Goal: Entertainment & Leisure: Consume media (video, audio)

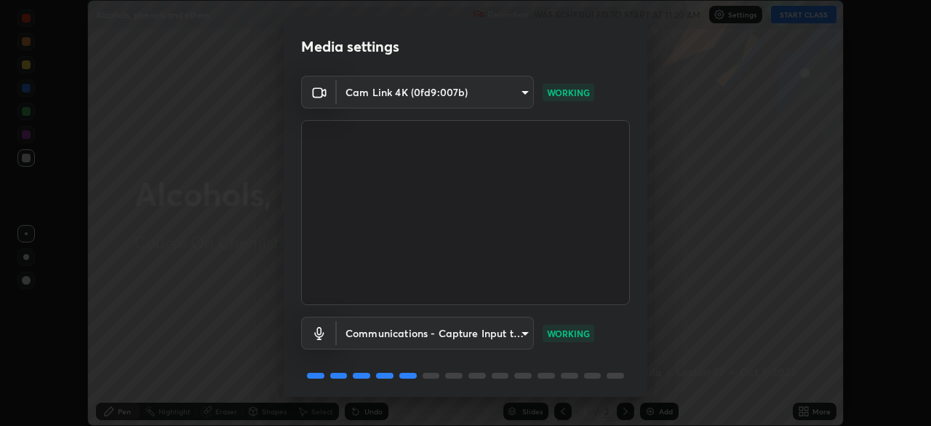
scroll to position [52, 0]
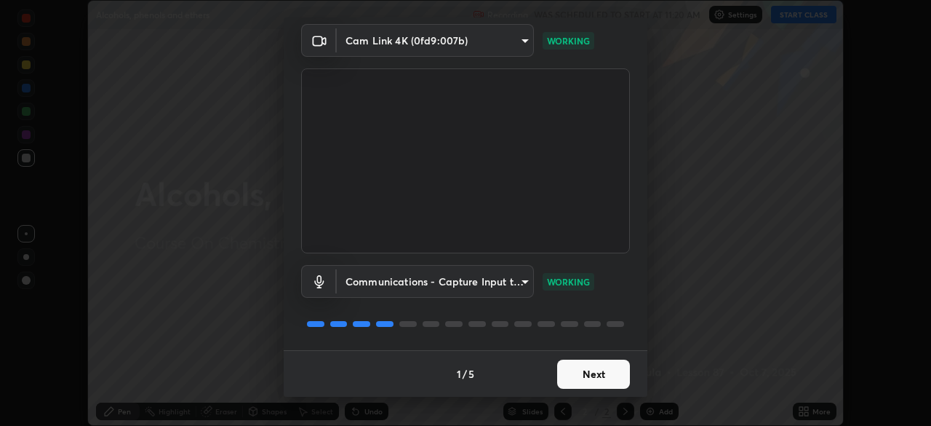
click at [599, 385] on button "Next" at bounding box center [593, 373] width 73 height 29
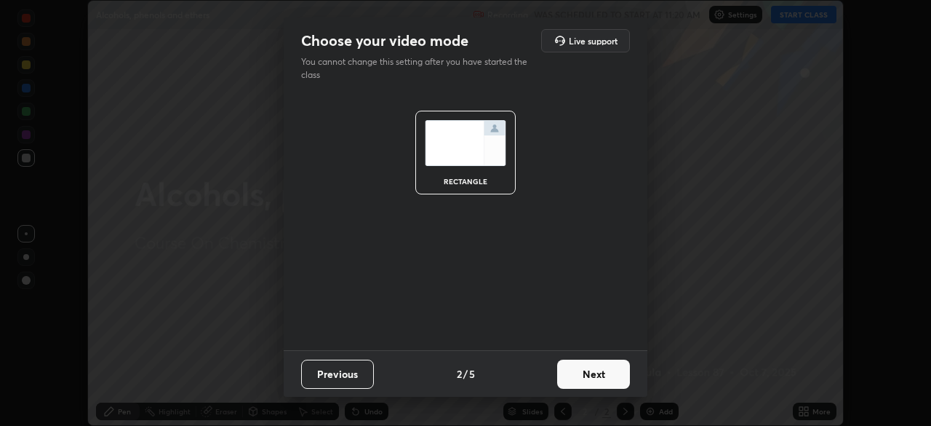
click at [604, 375] on button "Next" at bounding box center [593, 373] width 73 height 29
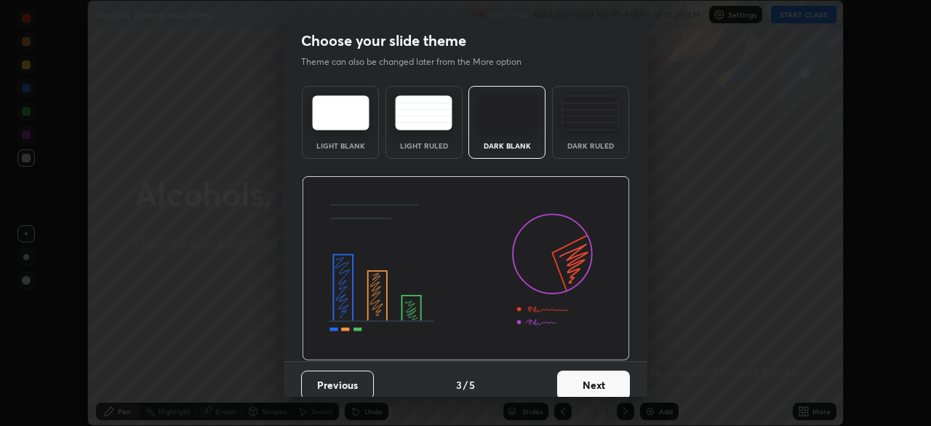
click at [610, 376] on button "Next" at bounding box center [593, 384] width 73 height 29
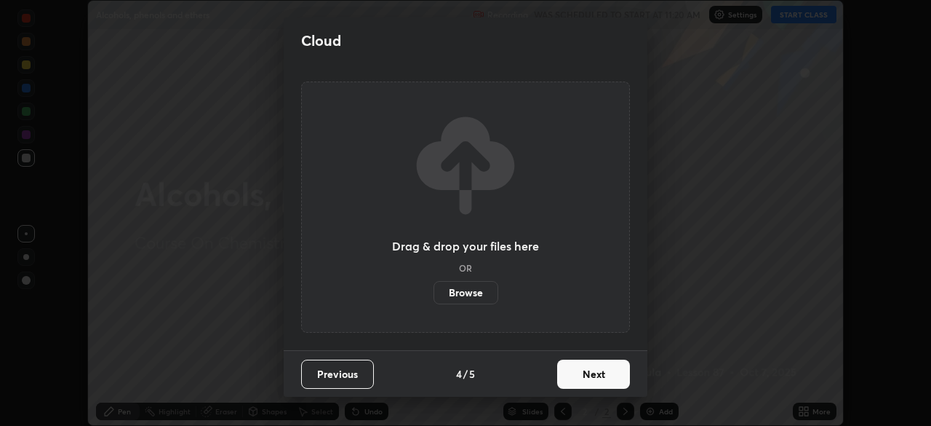
click at [618, 380] on button "Next" at bounding box center [593, 373] width 73 height 29
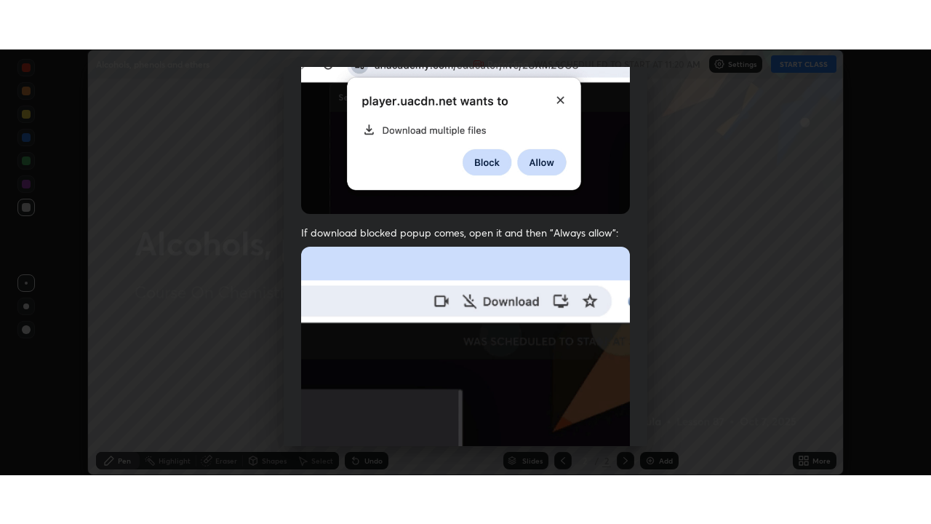
scroll to position [348, 0]
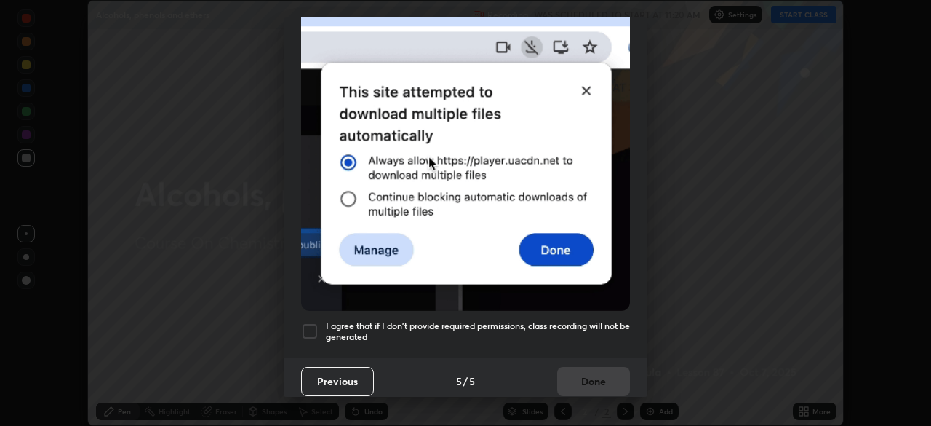
click at [305, 322] on div at bounding box center [309, 330] width 17 height 17
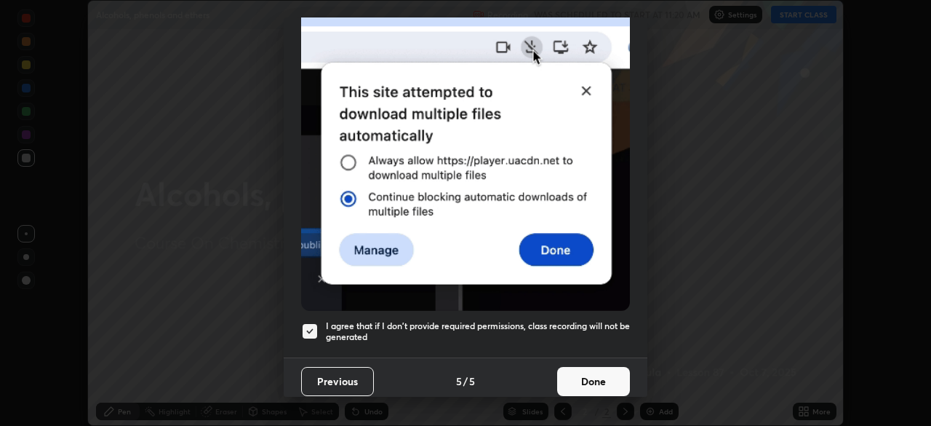
click at [602, 378] on button "Done" at bounding box center [593, 381] width 73 height 29
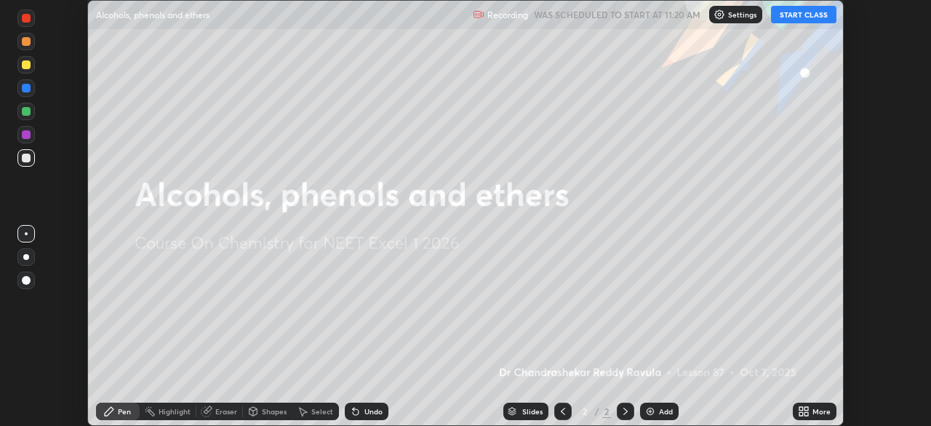
click at [792, 16] on button "START CLASS" at bounding box center [803, 14] width 65 height 17
click at [820, 411] on div "More" at bounding box center [822, 410] width 18 height 7
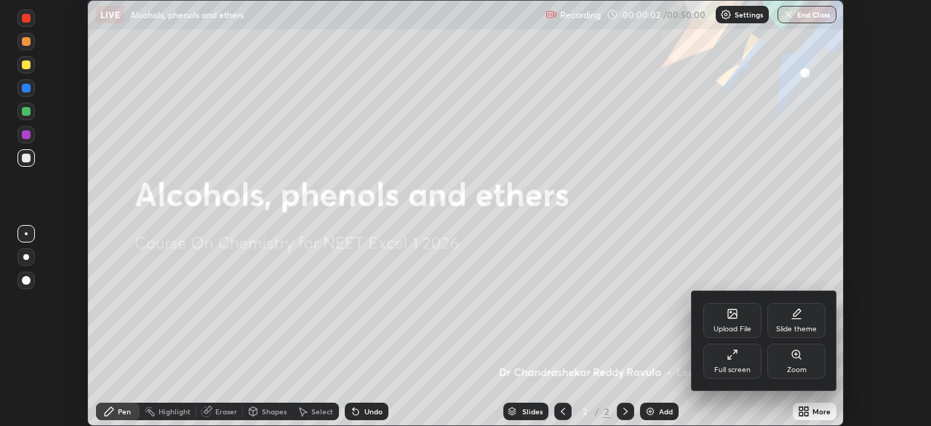
click at [745, 364] on div "Full screen" at bounding box center [733, 360] width 58 height 35
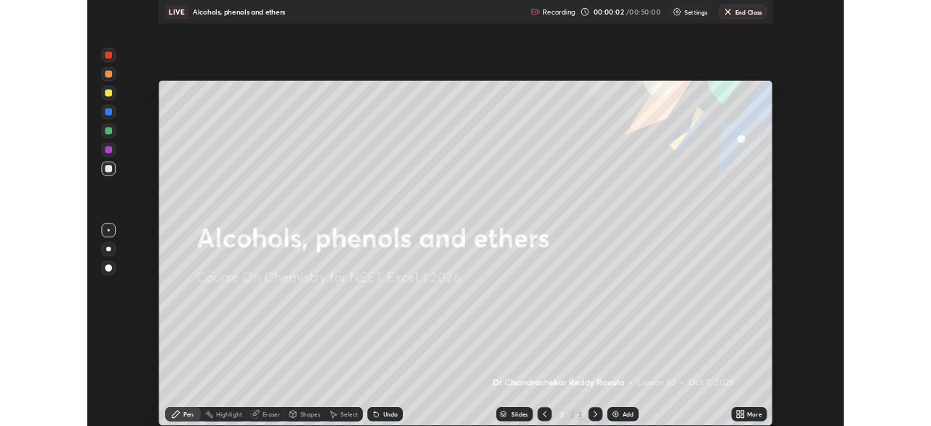
scroll to position [524, 931]
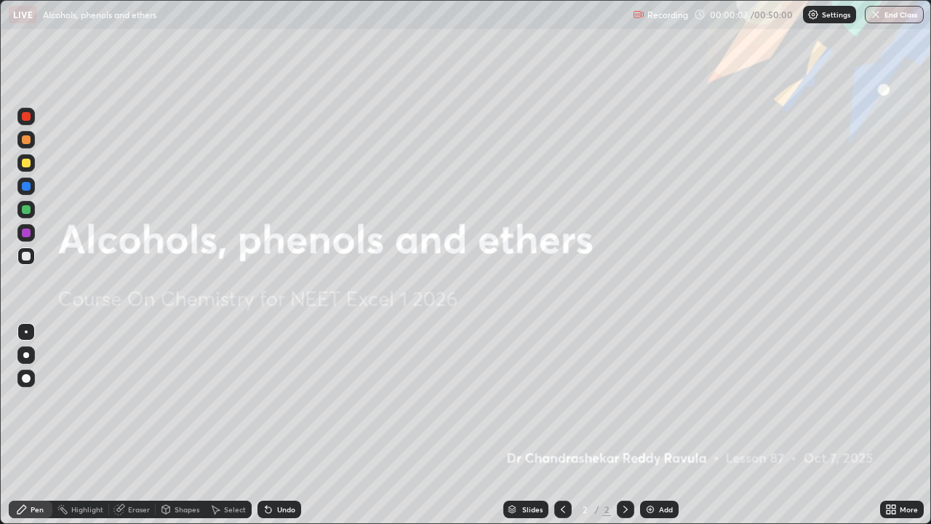
click at [662, 425] on div "Add" at bounding box center [666, 509] width 14 height 7
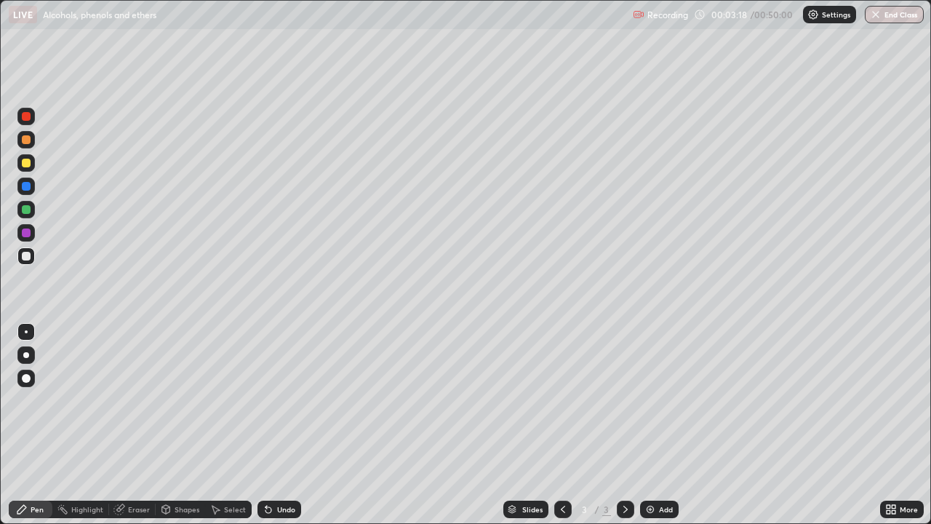
click at [661, 425] on div "Add" at bounding box center [666, 509] width 14 height 7
click at [562, 425] on icon at bounding box center [563, 509] width 12 height 12
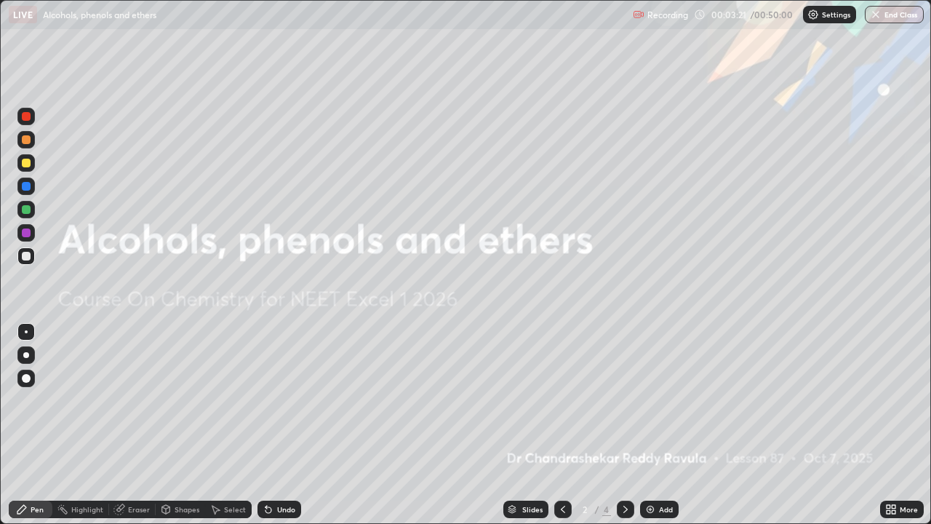
click at [624, 425] on div at bounding box center [625, 509] width 17 height 17
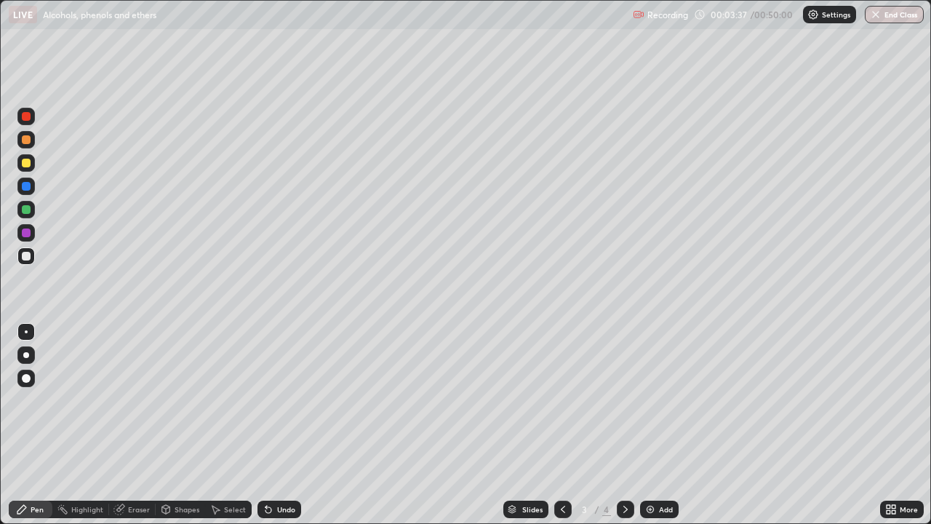
click at [29, 118] on div at bounding box center [26, 116] width 9 height 9
click at [29, 140] on div at bounding box center [26, 139] width 9 height 9
click at [23, 255] on div at bounding box center [26, 256] width 9 height 9
click at [22, 234] on div at bounding box center [26, 232] width 9 height 9
click at [28, 163] on div at bounding box center [26, 163] width 9 height 9
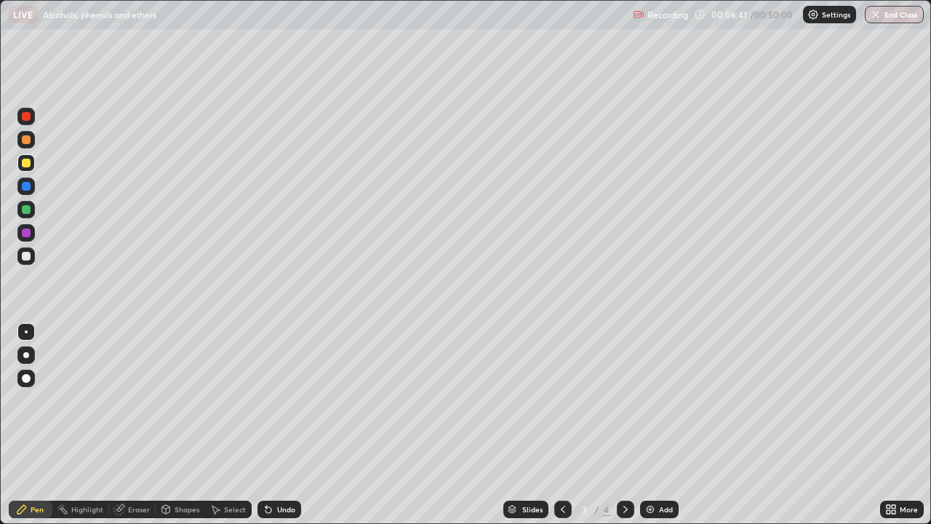
click at [25, 143] on div at bounding box center [26, 139] width 9 height 9
click at [28, 255] on div at bounding box center [26, 256] width 9 height 9
click at [667, 425] on div "Add" at bounding box center [666, 509] width 14 height 7
click at [27, 140] on div at bounding box center [26, 139] width 9 height 9
click at [27, 116] on div at bounding box center [26, 116] width 9 height 9
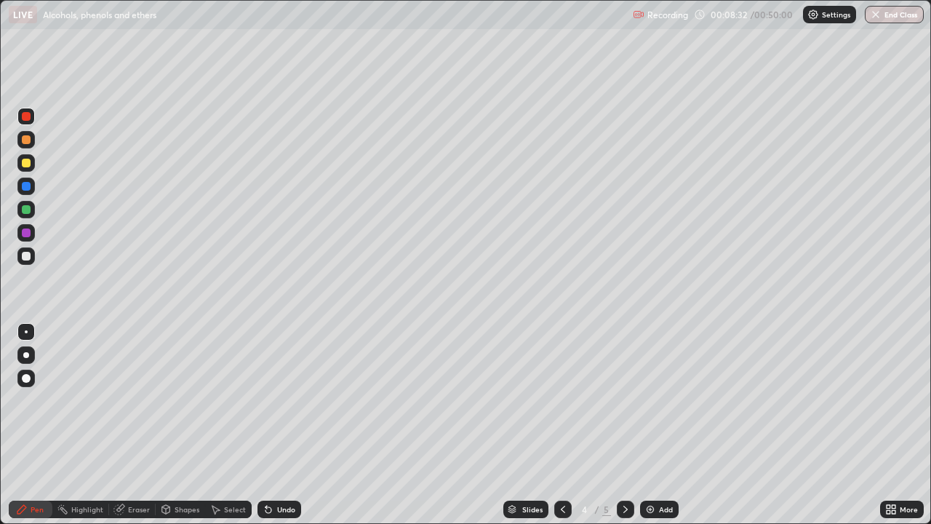
click at [25, 234] on div at bounding box center [26, 232] width 9 height 9
click at [28, 354] on div at bounding box center [26, 355] width 6 height 6
click at [25, 164] on div at bounding box center [26, 163] width 9 height 9
click at [25, 140] on div at bounding box center [26, 139] width 9 height 9
click at [559, 425] on div at bounding box center [562, 509] width 17 height 17
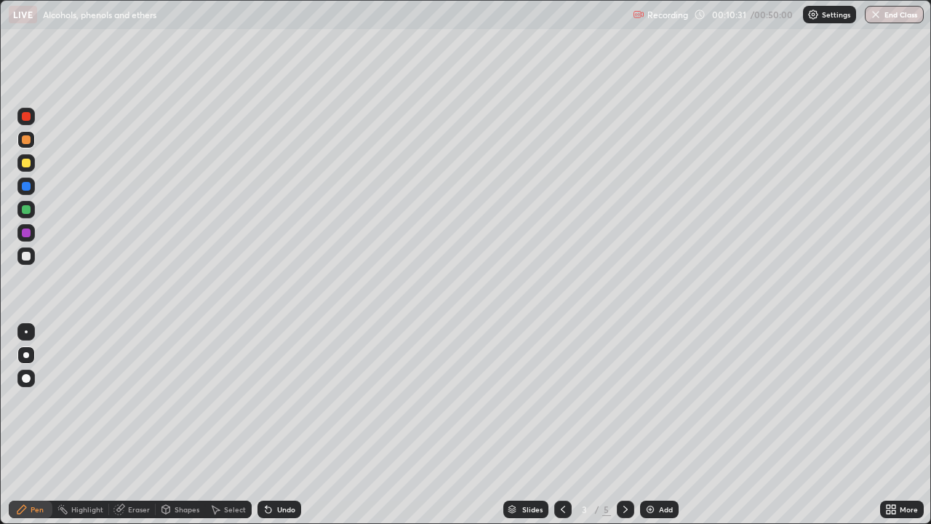
click at [624, 425] on icon at bounding box center [626, 509] width 4 height 7
click at [559, 425] on div at bounding box center [562, 509] width 17 height 17
click at [618, 425] on div at bounding box center [625, 509] width 17 height 17
click at [653, 425] on img at bounding box center [651, 509] width 12 height 12
click at [26, 257] on div at bounding box center [26, 256] width 9 height 9
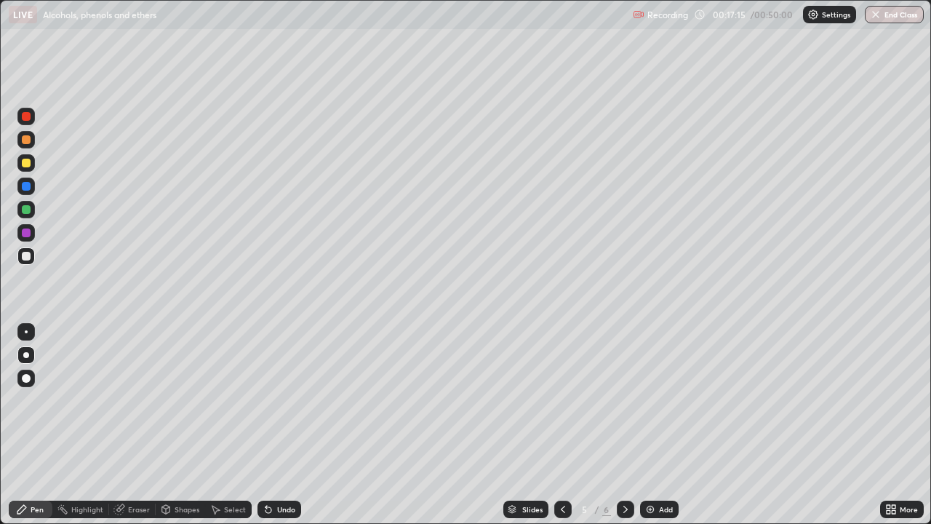
click at [28, 232] on div at bounding box center [26, 232] width 9 height 9
click at [27, 257] on div at bounding box center [26, 256] width 9 height 9
click at [25, 165] on div at bounding box center [26, 163] width 9 height 9
click at [25, 212] on div at bounding box center [26, 209] width 9 height 9
click at [27, 167] on div at bounding box center [26, 163] width 9 height 9
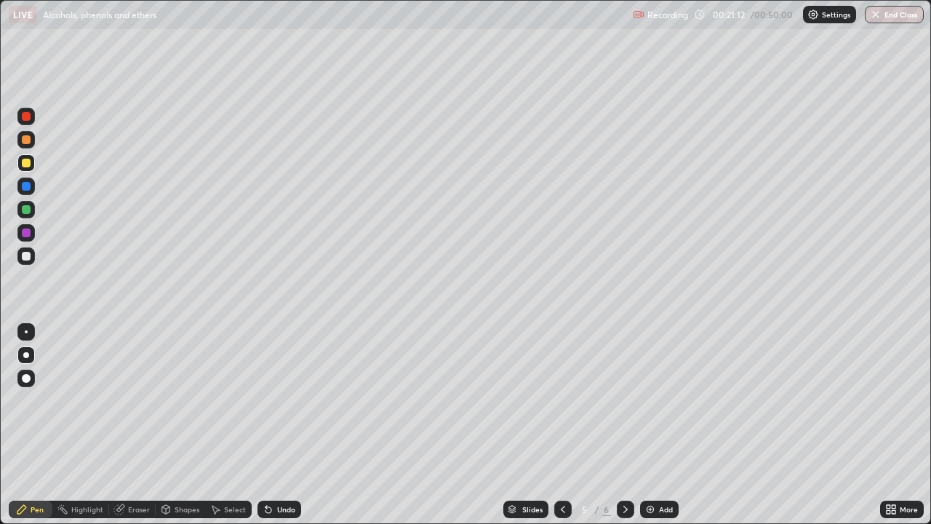
click at [28, 140] on div at bounding box center [26, 139] width 9 height 9
click at [26, 257] on div at bounding box center [26, 256] width 9 height 9
click at [649, 425] on img at bounding box center [651, 509] width 12 height 12
click at [27, 119] on div at bounding box center [26, 116] width 9 height 9
click at [26, 257] on div at bounding box center [26, 256] width 9 height 9
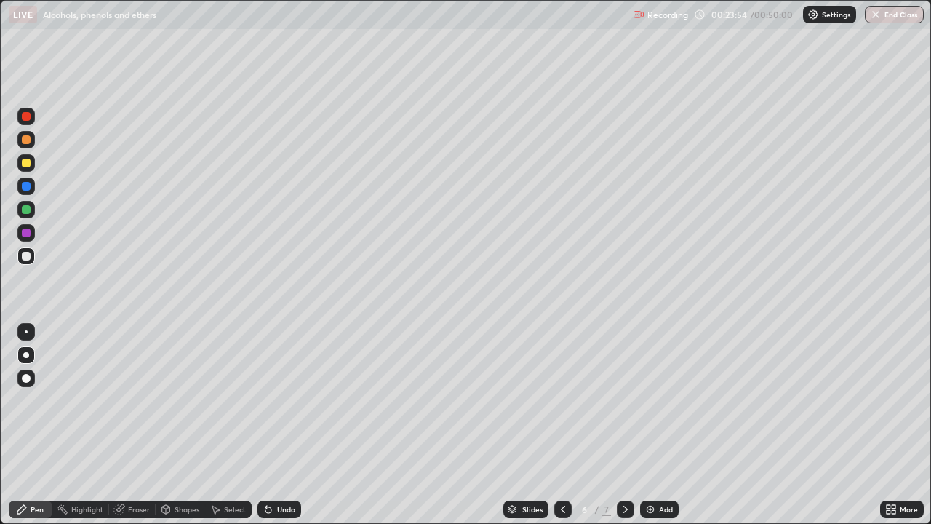
click at [27, 233] on div at bounding box center [26, 232] width 9 height 9
click at [25, 165] on div at bounding box center [26, 163] width 9 height 9
click at [27, 210] on div at bounding box center [26, 209] width 9 height 9
click at [668, 425] on div "Add" at bounding box center [666, 509] width 14 height 7
click at [26, 164] on div at bounding box center [26, 163] width 9 height 9
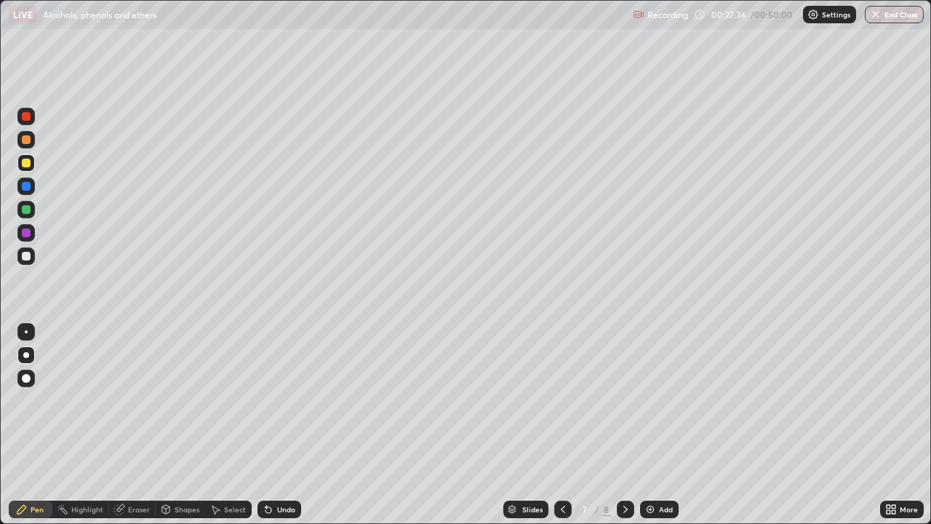
click at [26, 234] on div at bounding box center [26, 232] width 9 height 9
click at [20, 141] on div at bounding box center [25, 139] width 17 height 17
click at [661, 425] on div "Add" at bounding box center [666, 509] width 14 height 7
click at [25, 116] on div at bounding box center [26, 116] width 9 height 9
click at [27, 233] on div at bounding box center [26, 232] width 9 height 9
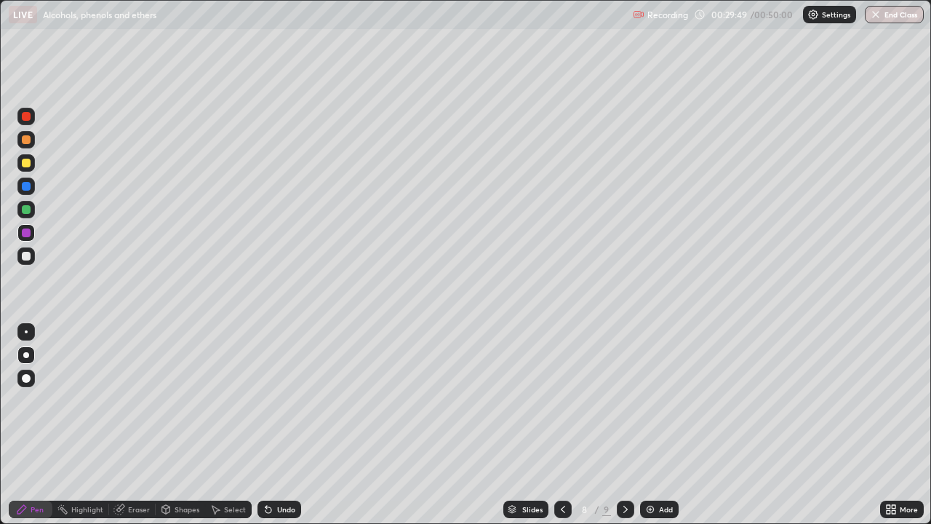
click at [25, 167] on div at bounding box center [26, 163] width 9 height 9
click at [32, 235] on div at bounding box center [25, 232] width 17 height 17
click at [25, 257] on div at bounding box center [26, 256] width 9 height 9
click at [25, 141] on div at bounding box center [26, 139] width 9 height 9
click at [651, 425] on img at bounding box center [651, 509] width 12 height 12
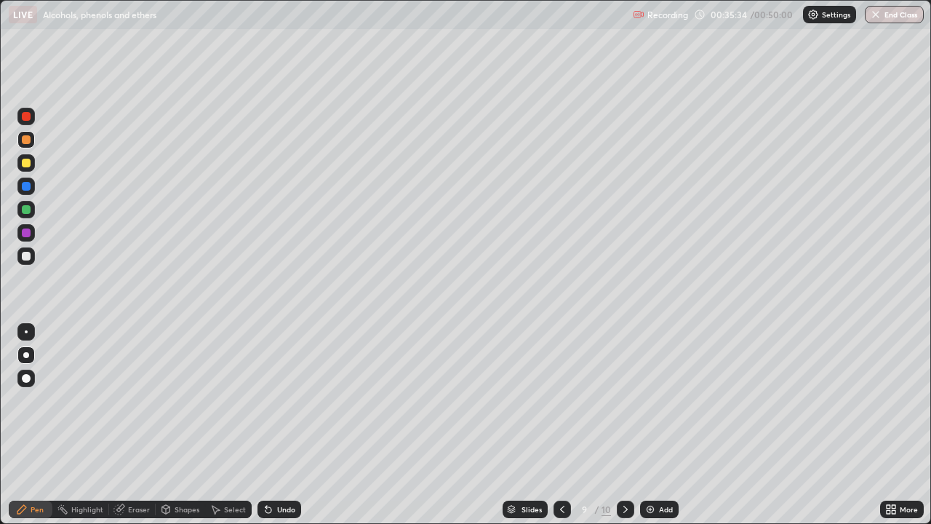
click at [28, 117] on div at bounding box center [26, 116] width 9 height 9
click at [28, 162] on div at bounding box center [26, 163] width 9 height 9
click at [26, 209] on div at bounding box center [26, 209] width 9 height 9
click at [661, 425] on div "Add" at bounding box center [666, 509] width 14 height 7
click at [31, 167] on div at bounding box center [25, 162] width 17 height 17
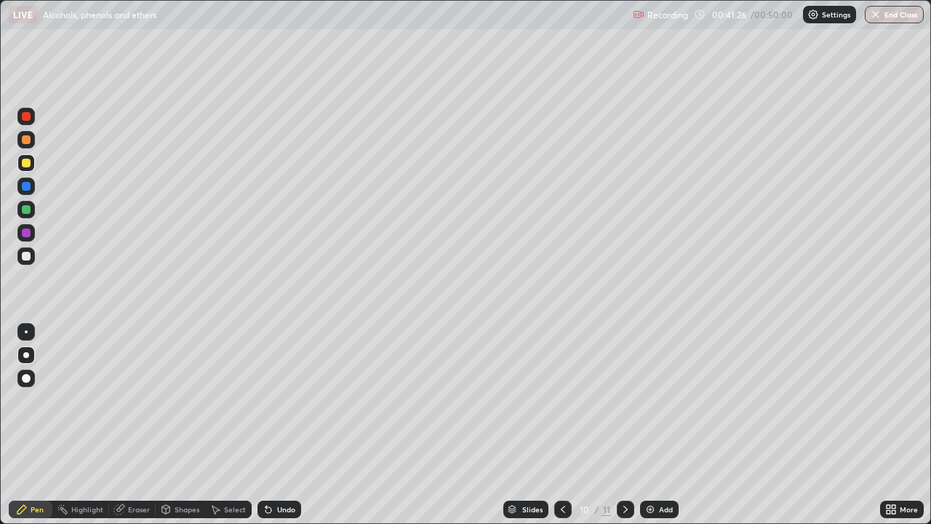
click at [288, 425] on div "Undo" at bounding box center [286, 509] width 18 height 7
click at [284, 425] on div "Undo" at bounding box center [286, 509] width 18 height 7
click at [287, 425] on div "Undo" at bounding box center [286, 509] width 18 height 7
click at [285, 425] on div "Undo" at bounding box center [286, 509] width 18 height 7
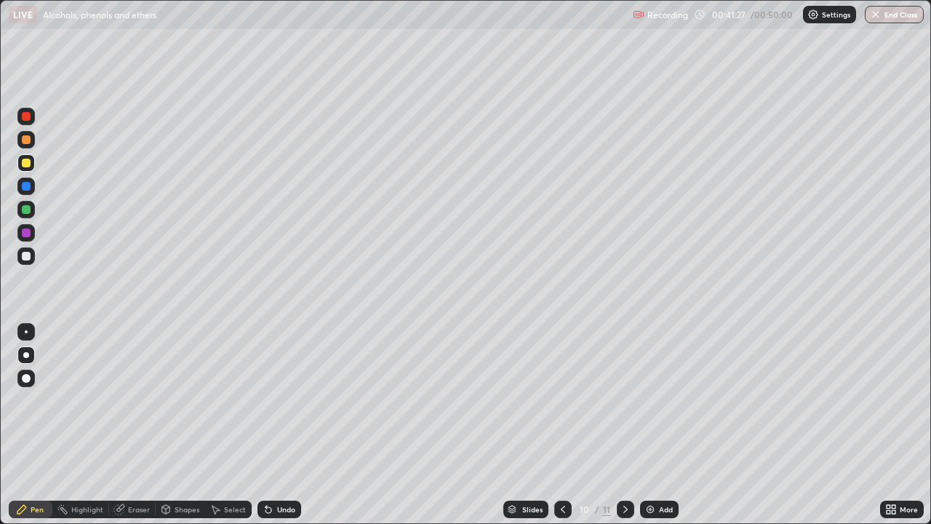
click at [285, 425] on div "Undo" at bounding box center [286, 509] width 18 height 7
click at [284, 425] on div "Undo" at bounding box center [286, 509] width 18 height 7
click at [285, 425] on div "Undo" at bounding box center [286, 509] width 18 height 7
click at [284, 425] on div "Undo" at bounding box center [286, 509] width 18 height 7
click at [283, 425] on div "Undo" at bounding box center [286, 509] width 18 height 7
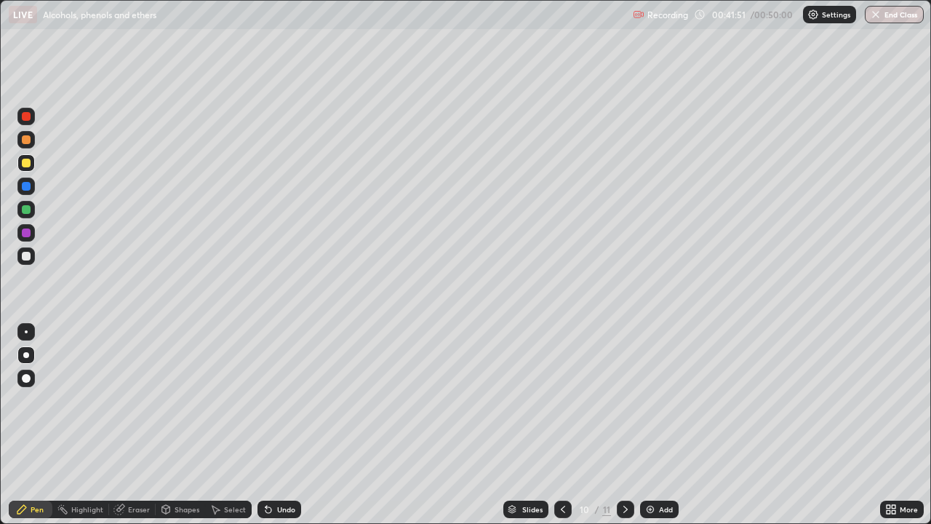
click at [20, 259] on div at bounding box center [25, 255] width 17 height 17
click at [661, 425] on div "Add" at bounding box center [666, 509] width 14 height 7
click at [25, 239] on div at bounding box center [25, 232] width 17 height 17
click at [664, 425] on div "Add" at bounding box center [666, 509] width 14 height 7
click at [30, 146] on div at bounding box center [25, 139] width 17 height 17
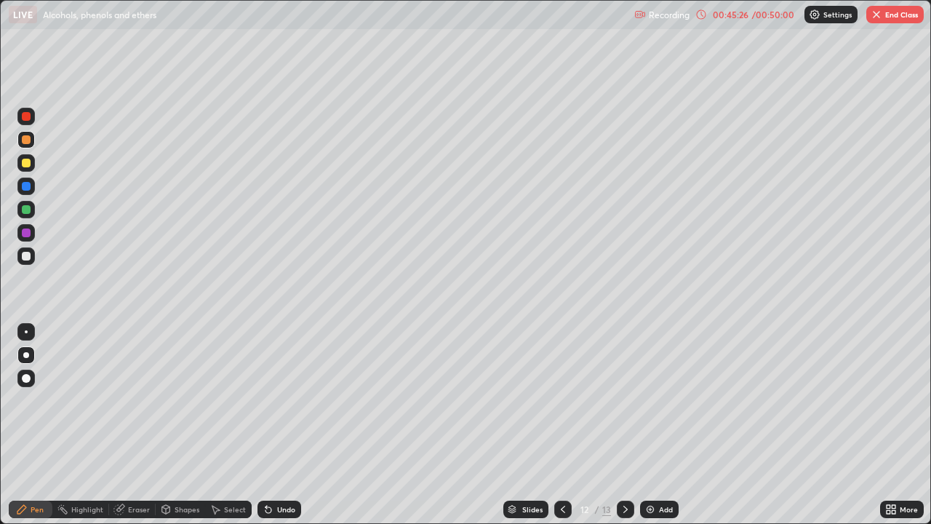
click at [26, 164] on div at bounding box center [26, 163] width 9 height 9
click at [25, 236] on div at bounding box center [26, 232] width 9 height 9
click at [26, 210] on div at bounding box center [26, 209] width 9 height 9
click at [31, 239] on div at bounding box center [25, 232] width 17 height 17
click at [30, 167] on div at bounding box center [25, 162] width 17 height 17
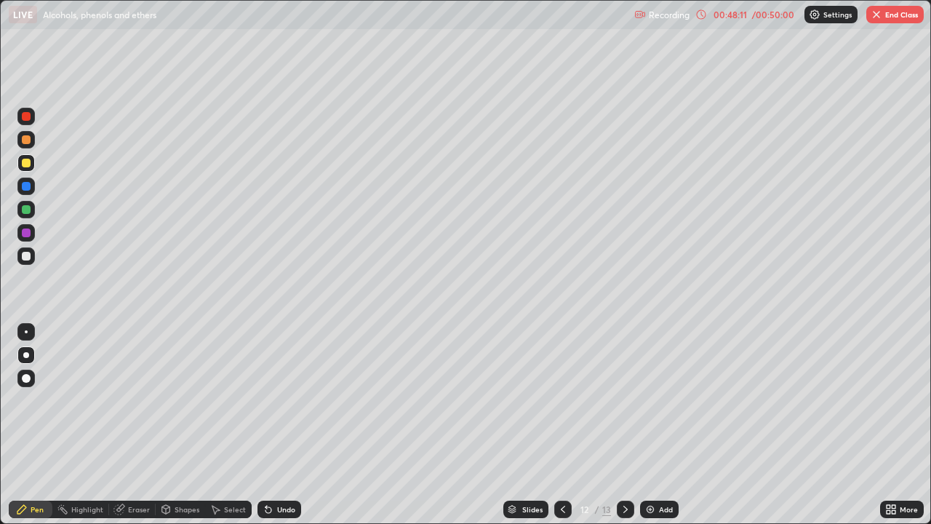
click at [24, 142] on div at bounding box center [26, 139] width 9 height 9
click at [27, 257] on div at bounding box center [26, 256] width 9 height 9
click at [23, 229] on div at bounding box center [26, 232] width 9 height 9
click at [653, 425] on img at bounding box center [651, 509] width 12 height 12
click at [557, 425] on icon at bounding box center [563, 509] width 12 height 12
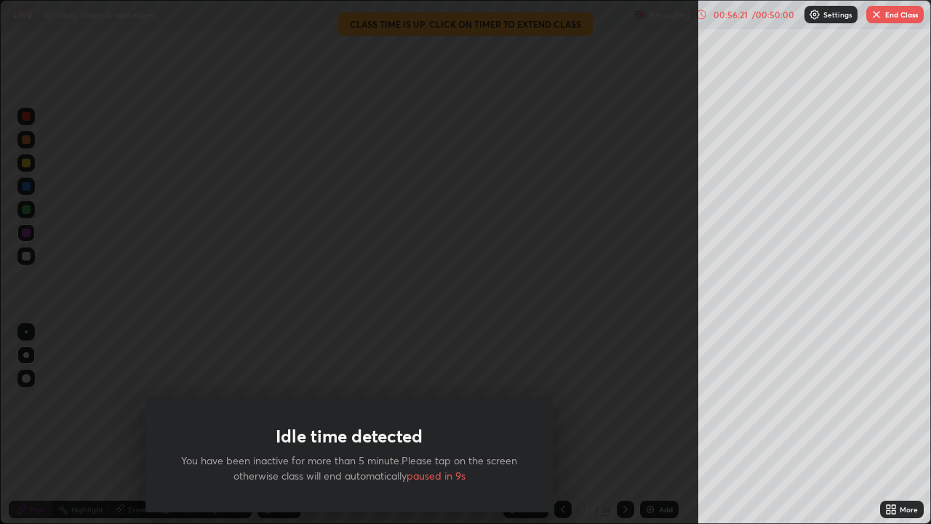
click at [636, 379] on div "Idle time detected You have been inactive for more than 5 minute.Please tap on …" at bounding box center [349, 262] width 698 height 524
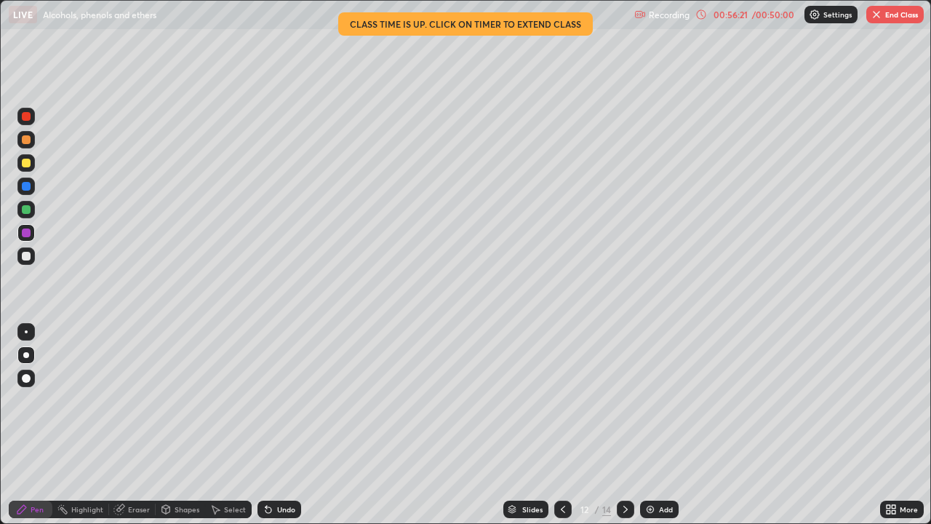
click at [645, 372] on div at bounding box center [349, 262] width 698 height 524
click at [630, 425] on icon at bounding box center [626, 509] width 12 height 12
click at [885, 14] on button "End Class" at bounding box center [895, 14] width 57 height 17
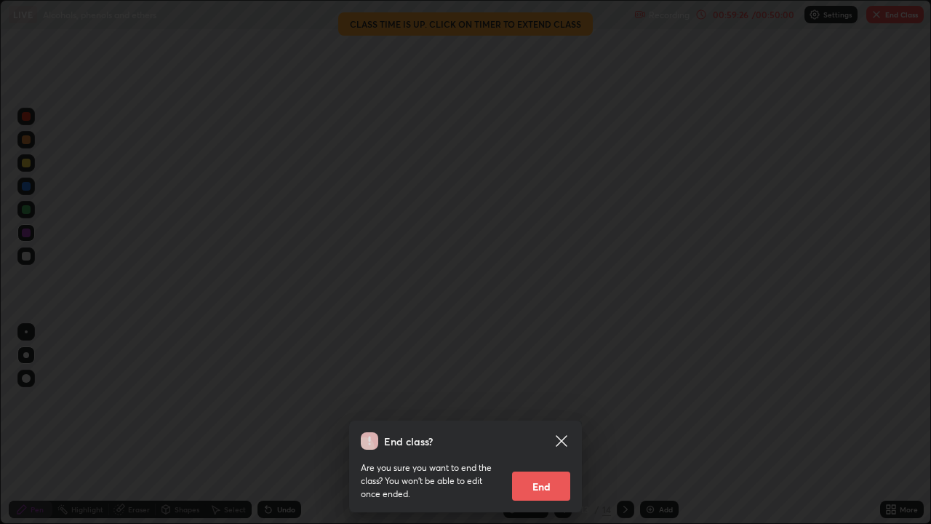
click at [542, 425] on button "End" at bounding box center [541, 485] width 58 height 29
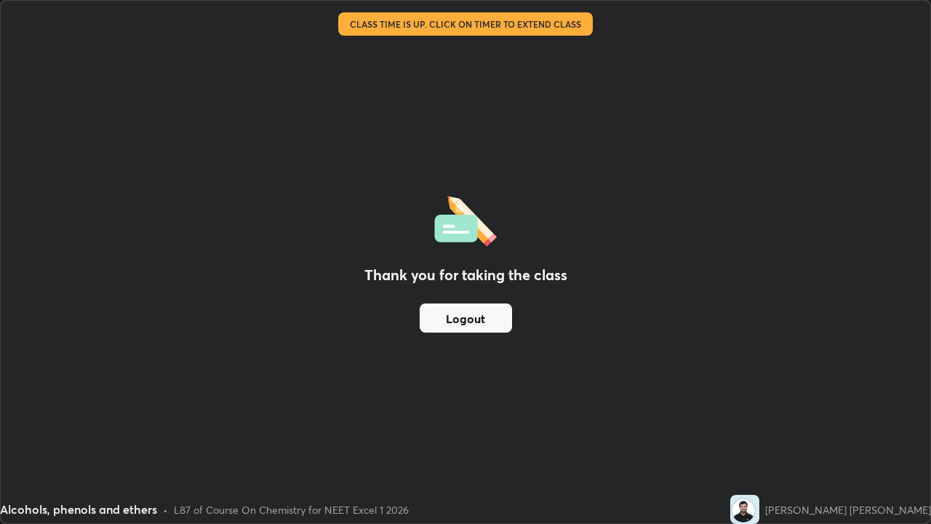
click at [490, 322] on button "Logout" at bounding box center [466, 317] width 92 height 29
click at [495, 320] on button "Logout" at bounding box center [466, 317] width 92 height 29
click at [488, 320] on button "Logout" at bounding box center [466, 317] width 92 height 29
click at [479, 319] on button "Logout" at bounding box center [466, 317] width 92 height 29
click at [488, 320] on button "Logout" at bounding box center [466, 317] width 92 height 29
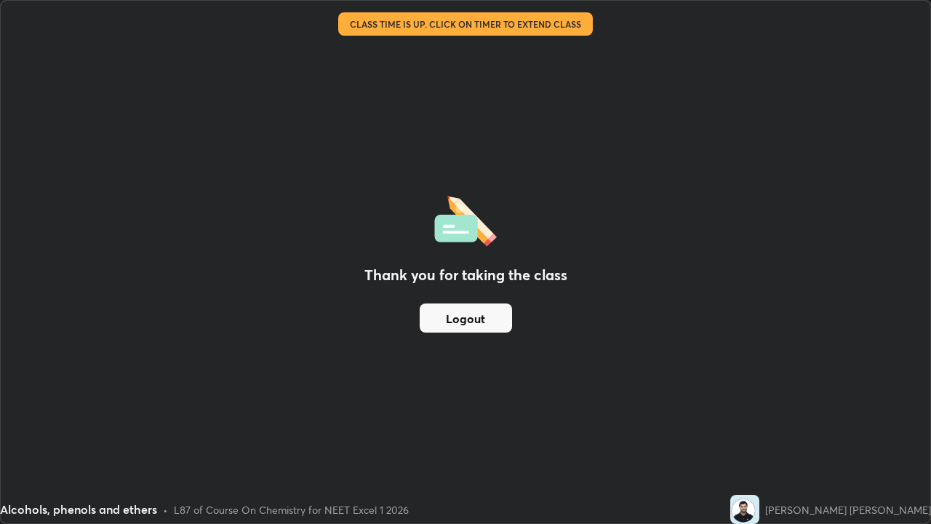
click at [486, 324] on button "Logout" at bounding box center [466, 317] width 92 height 29
click at [629, 290] on div "Thank you for taking the class Logout" at bounding box center [466, 262] width 930 height 522
click at [698, 299] on div "Thank you for taking the class Logout" at bounding box center [466, 262] width 930 height 522
click at [697, 303] on div "Thank you for taking the class Logout" at bounding box center [466, 262] width 930 height 522
click at [714, 304] on div "Thank you for taking the class Logout" at bounding box center [466, 262] width 930 height 522
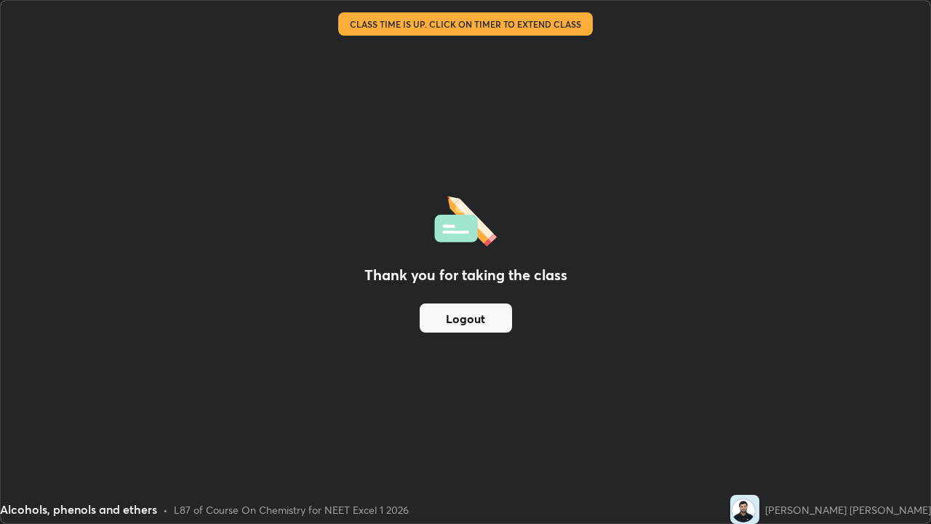
click at [710, 303] on div "Thank you for taking the class Logout" at bounding box center [466, 262] width 930 height 522
click at [736, 331] on div "Thank you for taking the class Logout" at bounding box center [466, 262] width 930 height 522
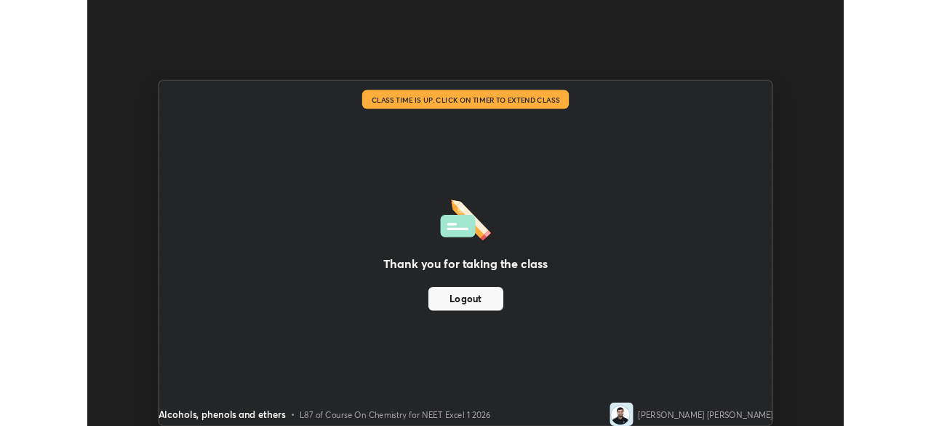
scroll to position [72330, 71824]
